Goal: Task Accomplishment & Management: Complete application form

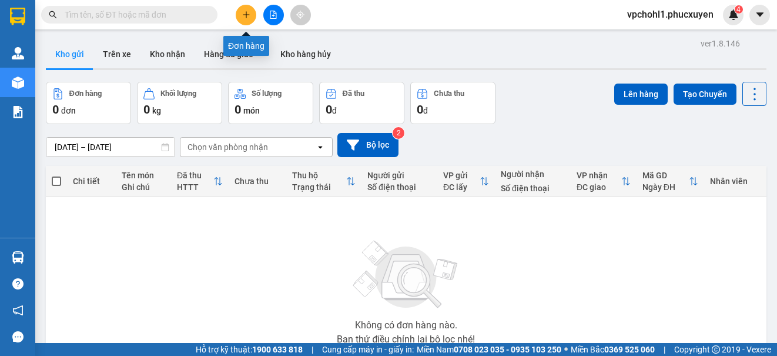
click at [160, 11] on input "text" at bounding box center [134, 14] width 139 height 13
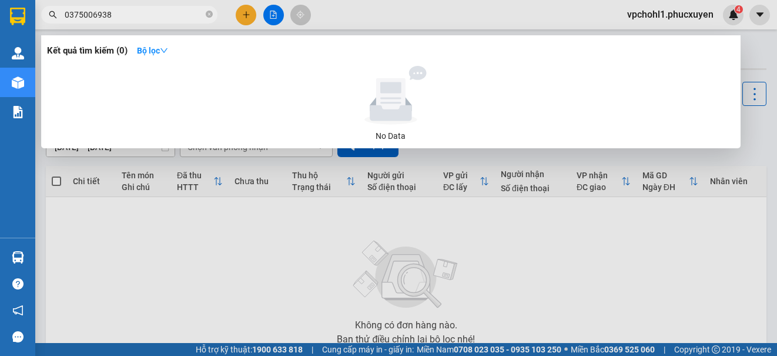
drag, startPoint x: 118, startPoint y: 15, endPoint x: 49, endPoint y: 11, distance: 68.9
click at [49, 11] on div "0375006938" at bounding box center [114, 15] width 229 height 18
type input "0375006938"
click at [247, 14] on div at bounding box center [388, 178] width 777 height 356
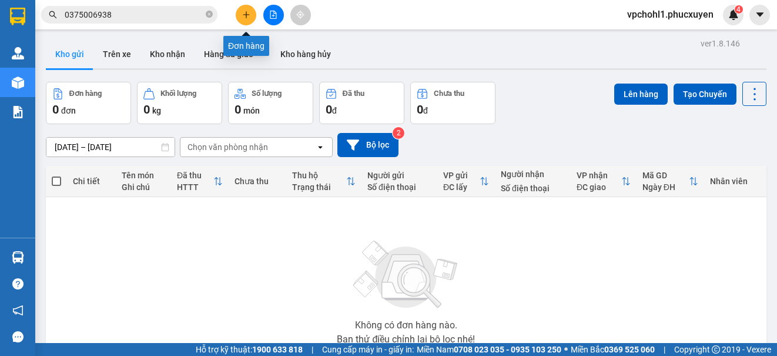
click at [247, 14] on icon "plus" at bounding box center [246, 15] width 8 height 8
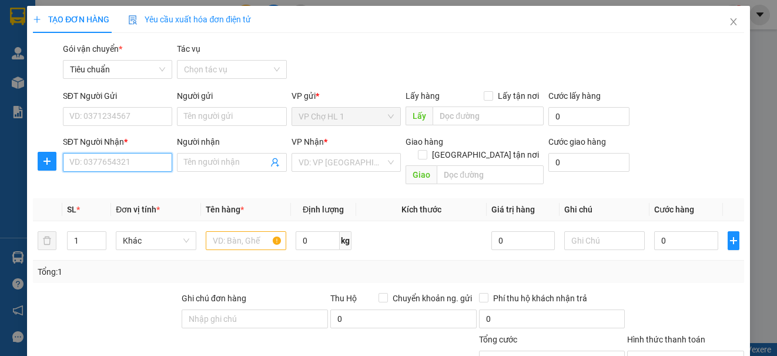
click at [129, 159] on input "SĐT Người Nhận *" at bounding box center [117, 162] width 109 height 19
paste input "0375006938"
type input "0375006938"
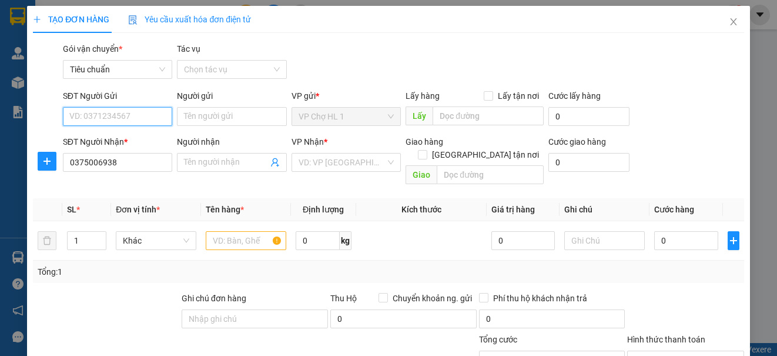
click at [120, 112] on input "SĐT Người Gửi" at bounding box center [117, 116] width 109 height 19
click at [124, 140] on div "0985133626 - a TÁM" at bounding box center [116, 139] width 94 height 13
type input "0985133626"
type input "a TÁM"
type input "0985133626"
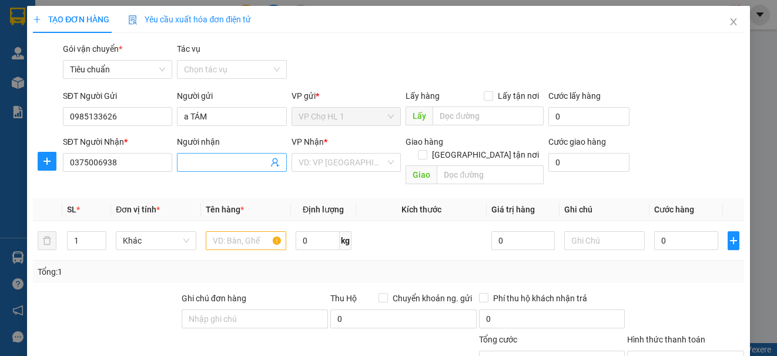
click at [229, 169] on span at bounding box center [231, 162] width 109 height 19
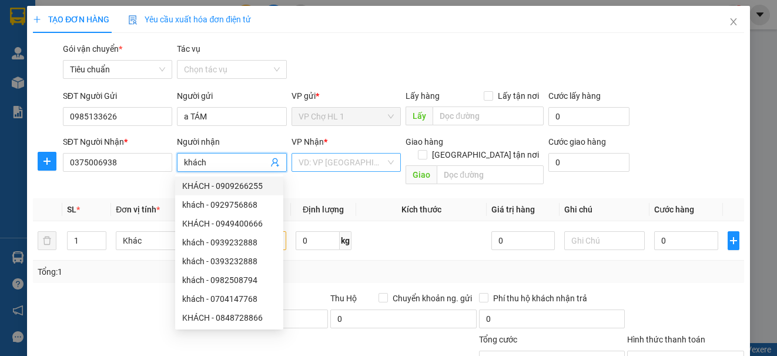
type input "khách"
click at [334, 161] on input "search" at bounding box center [342, 162] width 87 height 18
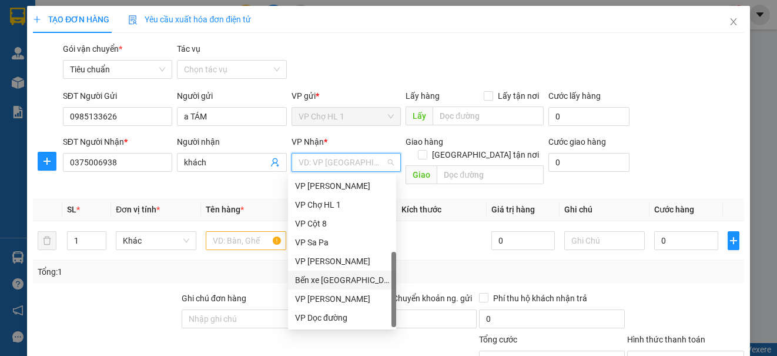
scroll to position [129, 0]
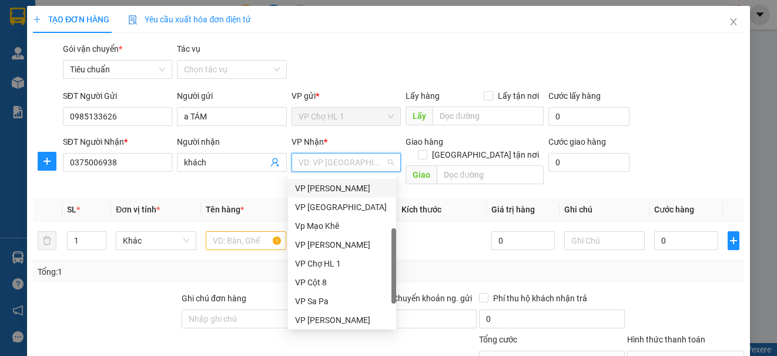
drag, startPoint x: 325, startPoint y: 186, endPoint x: 279, endPoint y: 204, distance: 49.7
click at [324, 186] on div "VP [PERSON_NAME]" at bounding box center [342, 188] width 94 height 13
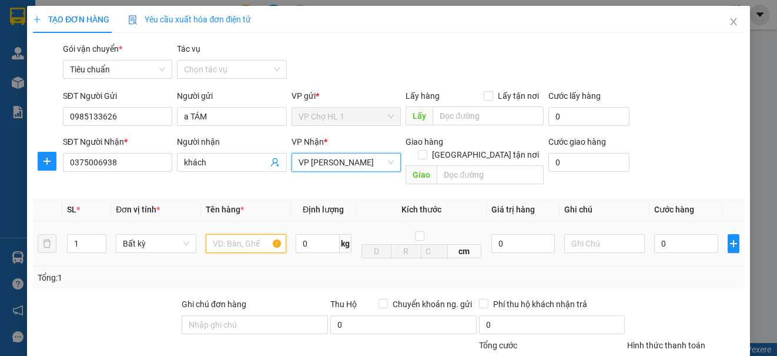
click at [227, 234] on input "text" at bounding box center [246, 243] width 81 height 19
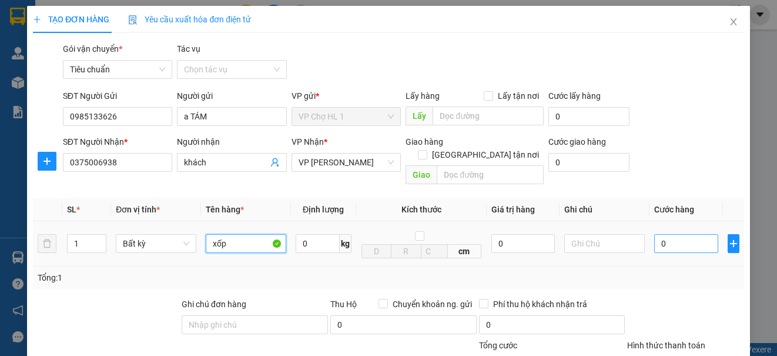
type input "xốp"
click at [675, 234] on input "0" at bounding box center [686, 243] width 64 height 19
type input "6"
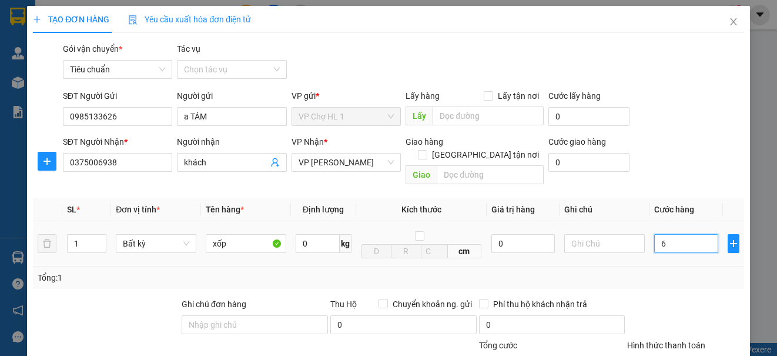
type input "64"
type input "64a"
type input "0"
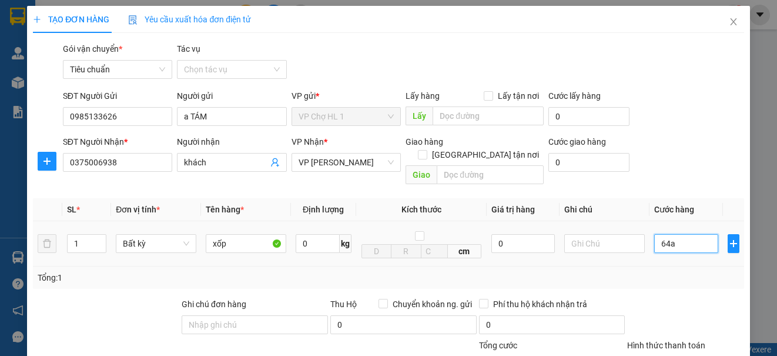
type input "0"
type input "64"
type input "6"
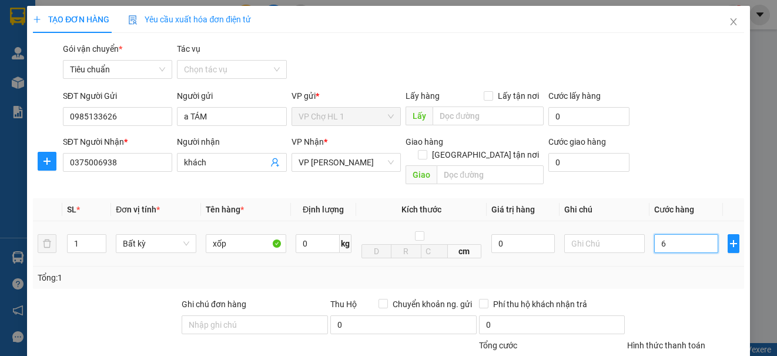
type input "6"
type input "0"
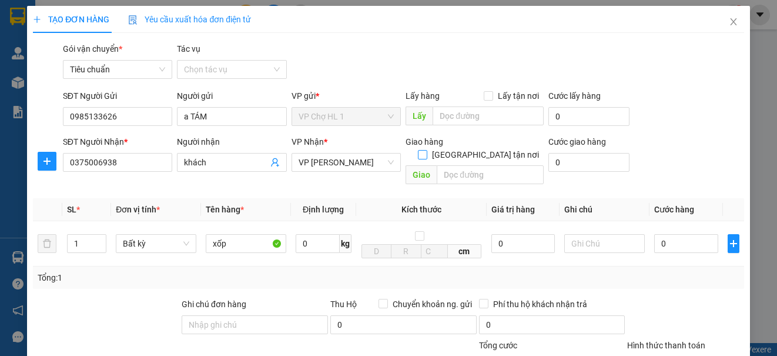
click at [426, 150] on input "[GEOGRAPHIC_DATA] tận nơi" at bounding box center [422, 154] width 8 height 8
checkbox input "true"
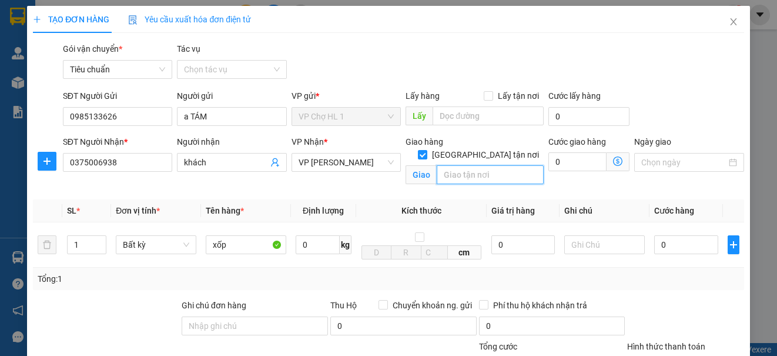
click at [456, 169] on input "text" at bounding box center [490, 174] width 107 height 19
type input "64A PHỐ [GEOGRAPHIC_DATA],[GEOGRAPHIC_DATA]"
click at [679, 111] on div "SĐT Người Gửi 0985133626 Người gửi a TÁM VP gửi * VP Chợ HL 1 Lấy hàng Lấy tận …" at bounding box center [404, 109] width 686 height 41
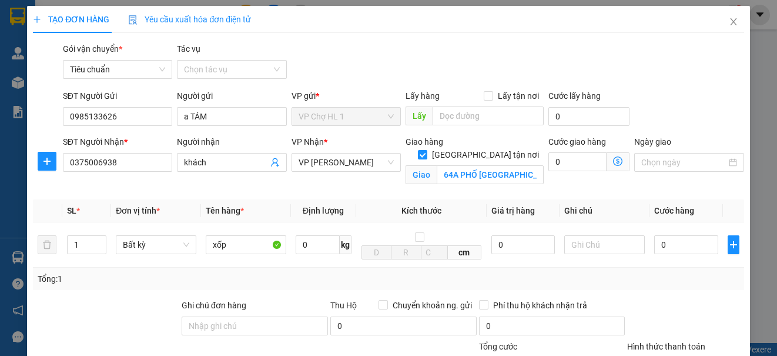
click at [613, 159] on icon "dollar-circle" at bounding box center [617, 160] width 9 height 9
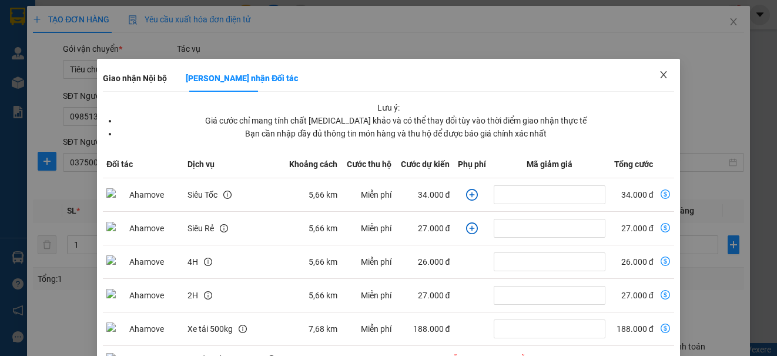
click at [659, 71] on icon "close" at bounding box center [663, 74] width 9 height 9
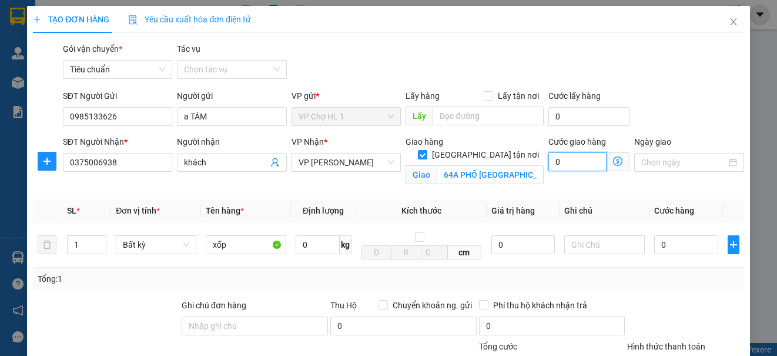
click at [581, 164] on input "0" at bounding box center [577, 161] width 58 height 19
type input "5"
type input "50"
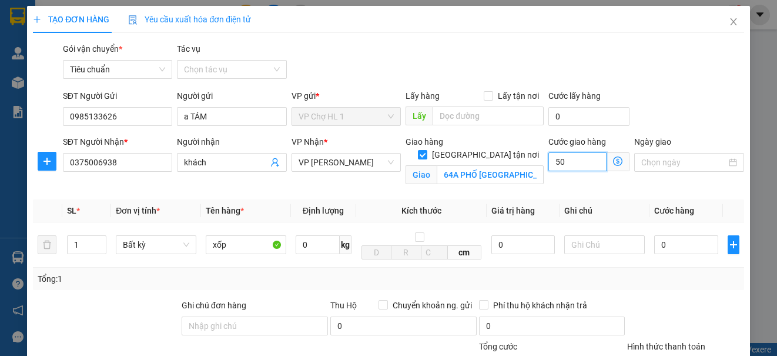
type input "50"
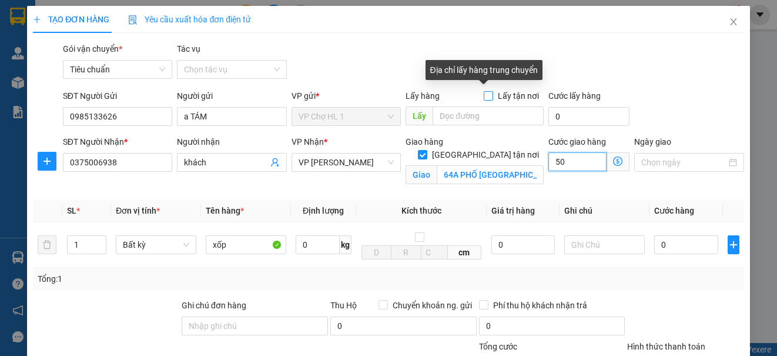
type input "50"
type input "50.000"
drag, startPoint x: 485, startPoint y: 95, endPoint x: 474, endPoint y: 95, distance: 11.2
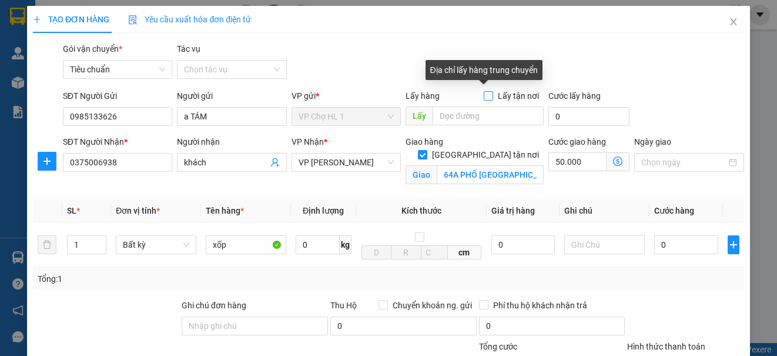
click at [485, 95] on input "Lấy tận nơi" at bounding box center [488, 95] width 8 height 8
checkbox input "true"
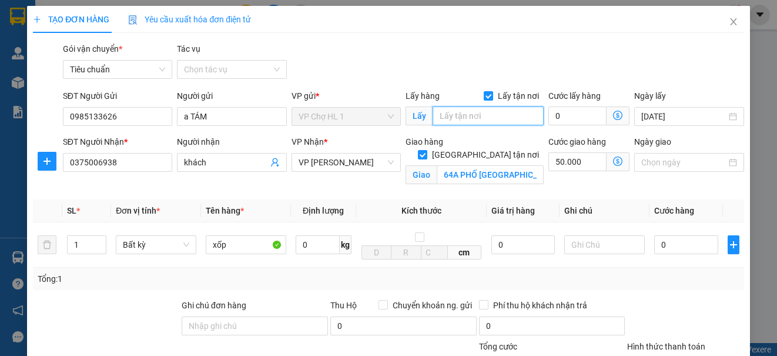
click at [474, 114] on input "text" at bounding box center [488, 115] width 111 height 19
type input "CHỢ"
click at [570, 114] on input "0" at bounding box center [577, 115] width 58 height 19
type input "50.003"
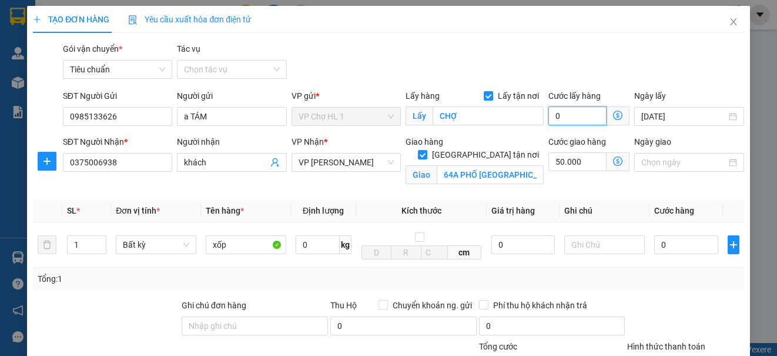
type input "3"
type input "50.030"
type input "30"
type input "80.000"
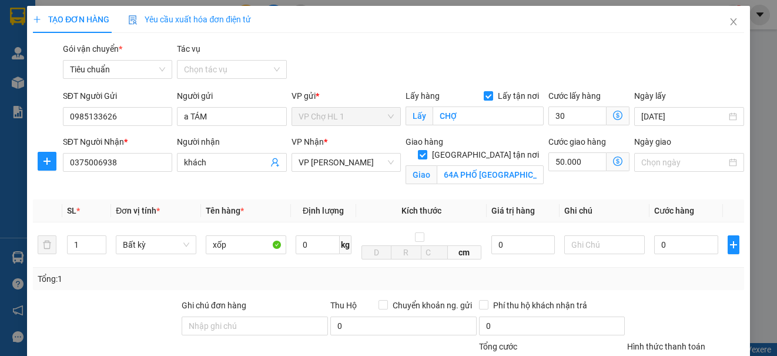
type input "80.000"
type input "30.000"
click at [712, 72] on div "Gói vận chuyển * Tiêu chuẩn Tác vụ Chọn tác vụ" at bounding box center [404, 62] width 686 height 41
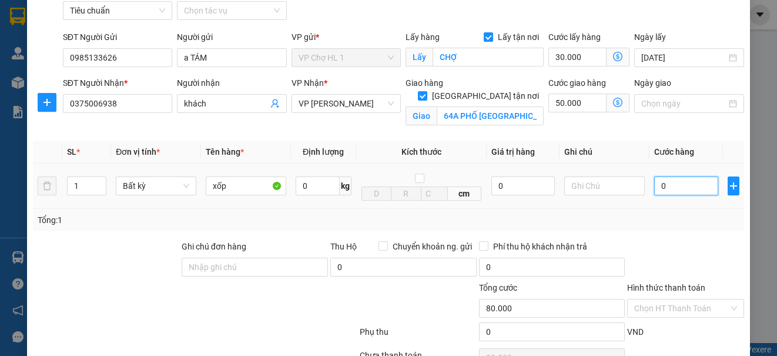
click at [686, 192] on input "0" at bounding box center [686, 185] width 64 height 19
type input "7"
type input "80.007"
type input "70"
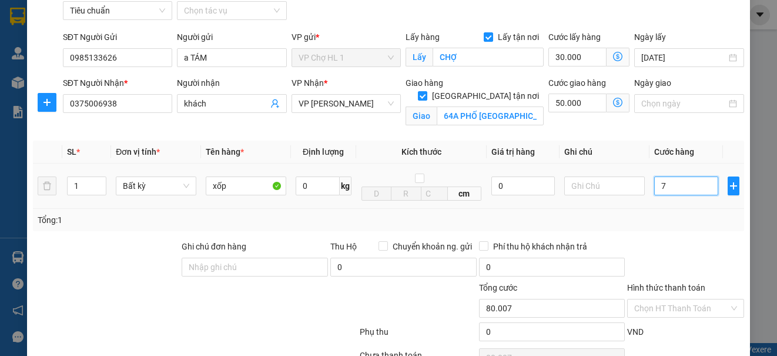
type input "80.070"
type input "70.000"
type input "150.000"
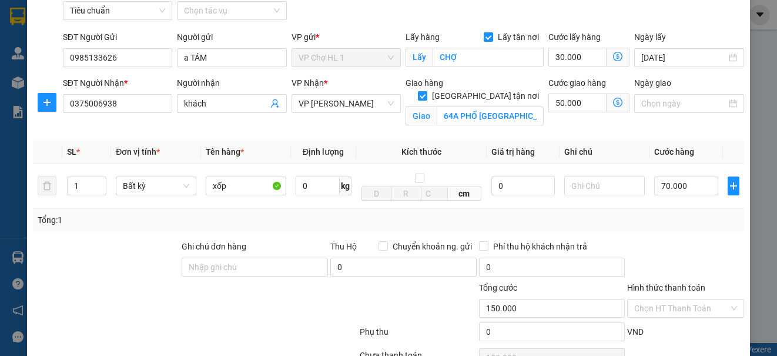
click at [604, 220] on div "Tổng: 1" at bounding box center [388, 219] width 701 height 13
click at [590, 187] on input "text" at bounding box center [604, 185] width 81 height 19
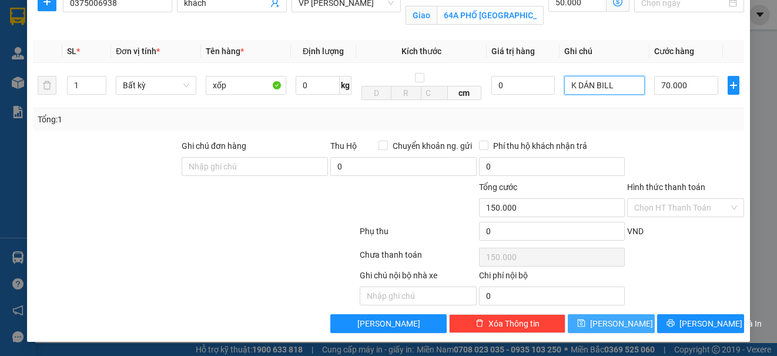
type input "K DÁN BILL"
click at [608, 319] on span "[PERSON_NAME]" at bounding box center [621, 323] width 63 height 13
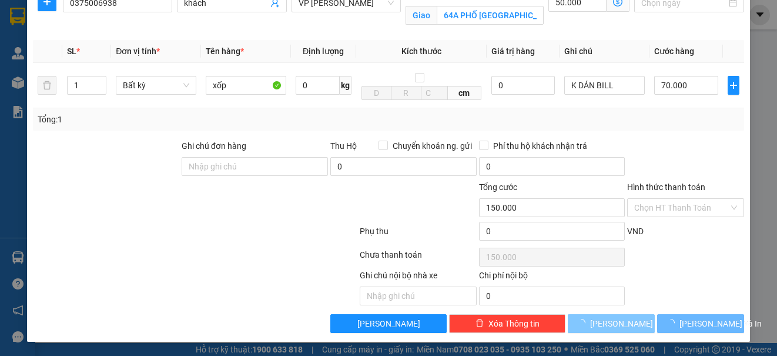
checkbox input "false"
type input "0"
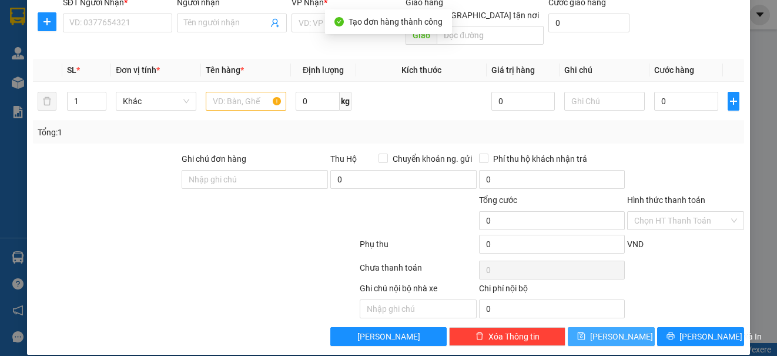
scroll to position [0, 0]
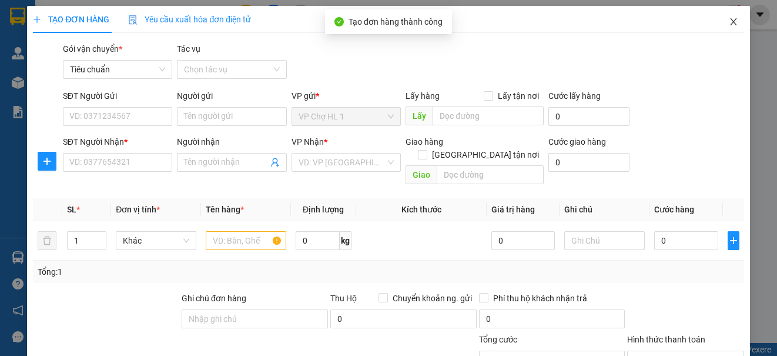
click at [729, 24] on icon "close" at bounding box center [733, 21] width 9 height 9
